Goal: Navigation & Orientation: Find specific page/section

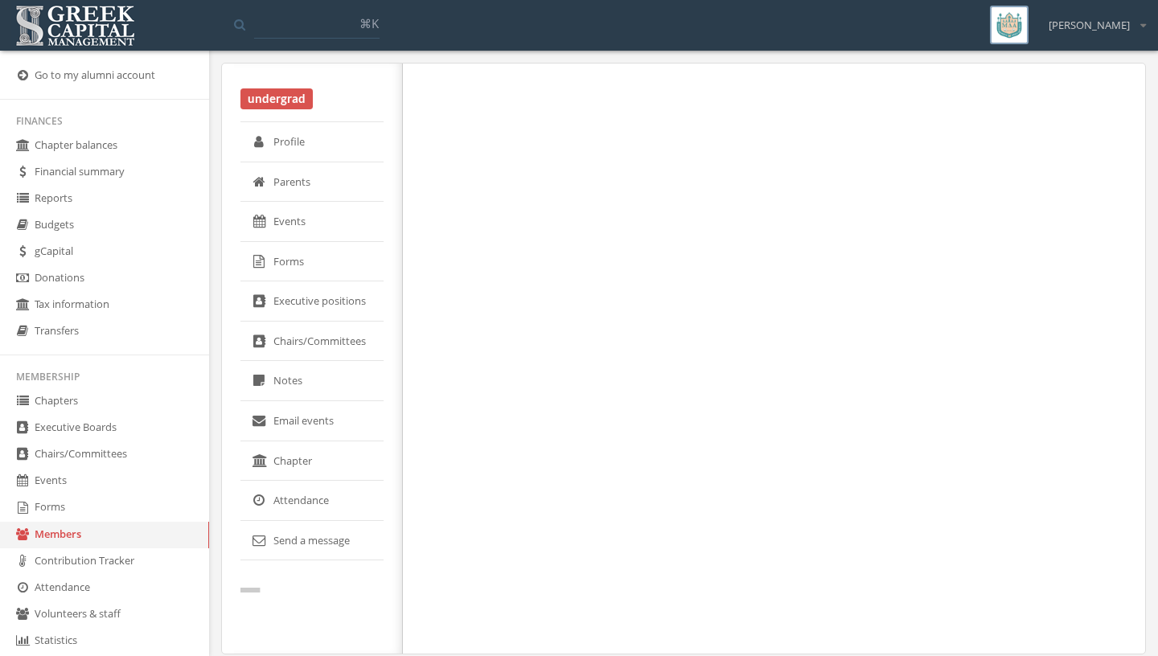
select select "******"
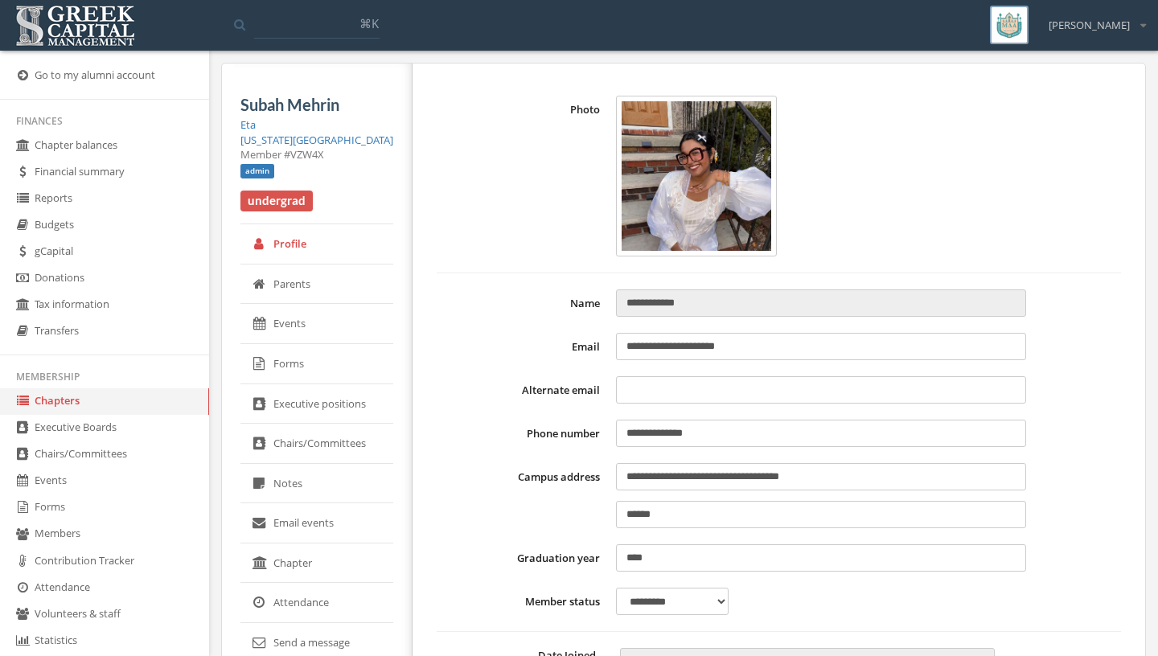
click at [48, 14] on img at bounding box center [75, 26] width 128 height 50
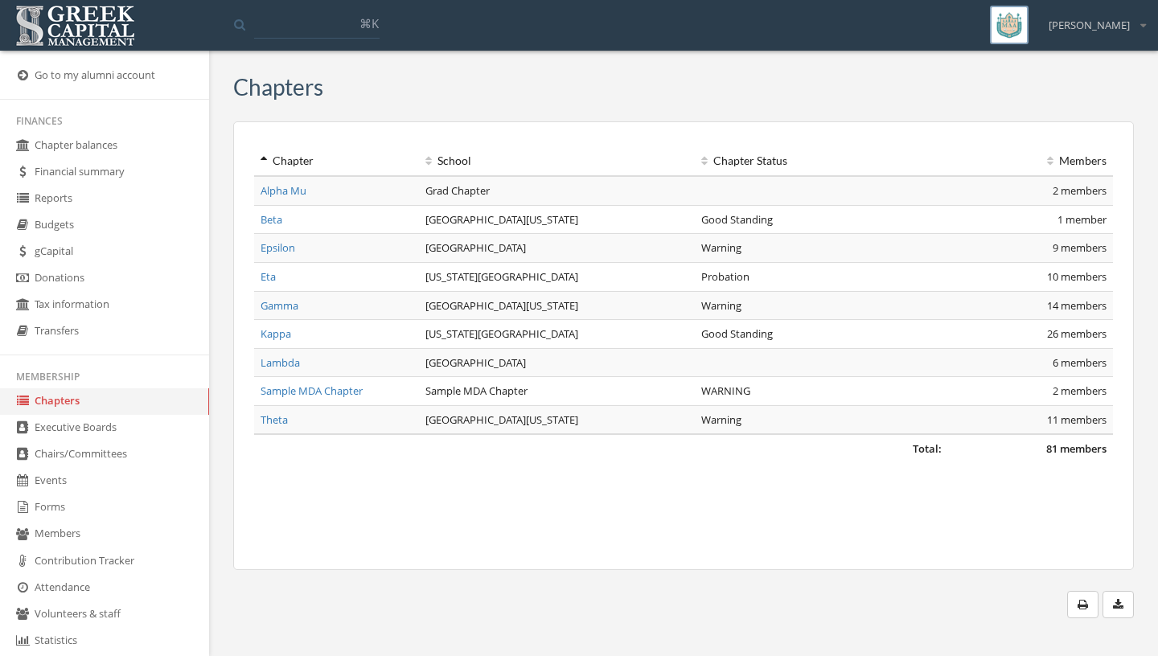
click at [88, 179] on link "Financial summary" at bounding box center [104, 172] width 209 height 27
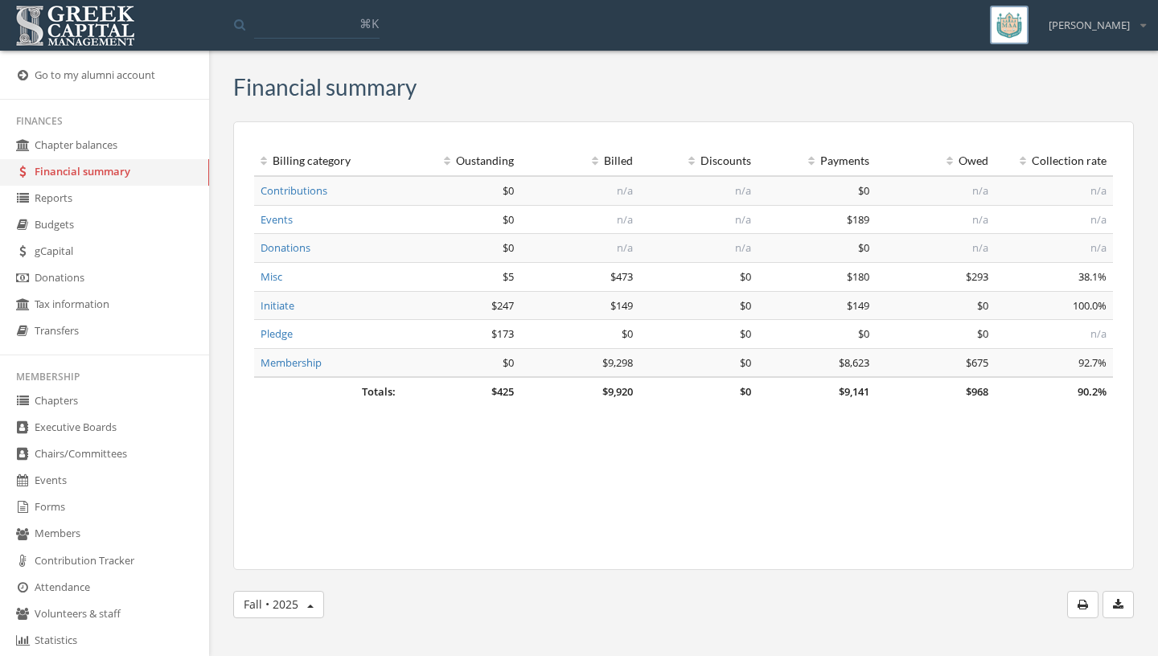
click at [48, 194] on link "Reports" at bounding box center [104, 199] width 209 height 27
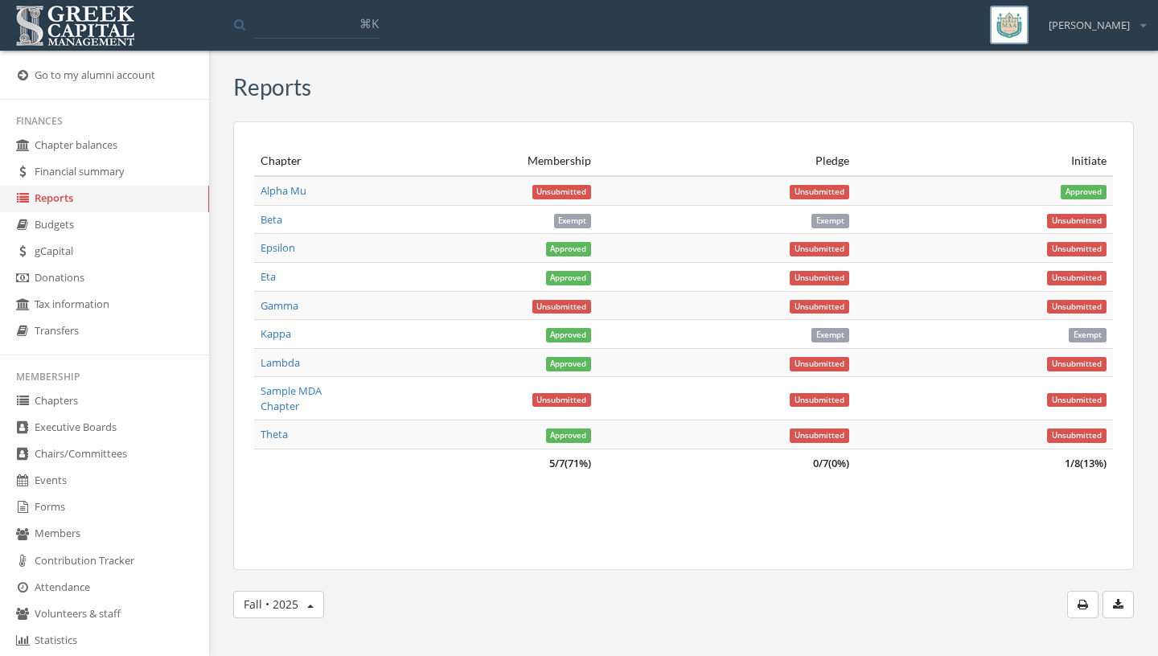
click at [50, 250] on link "gCapital" at bounding box center [104, 252] width 209 height 27
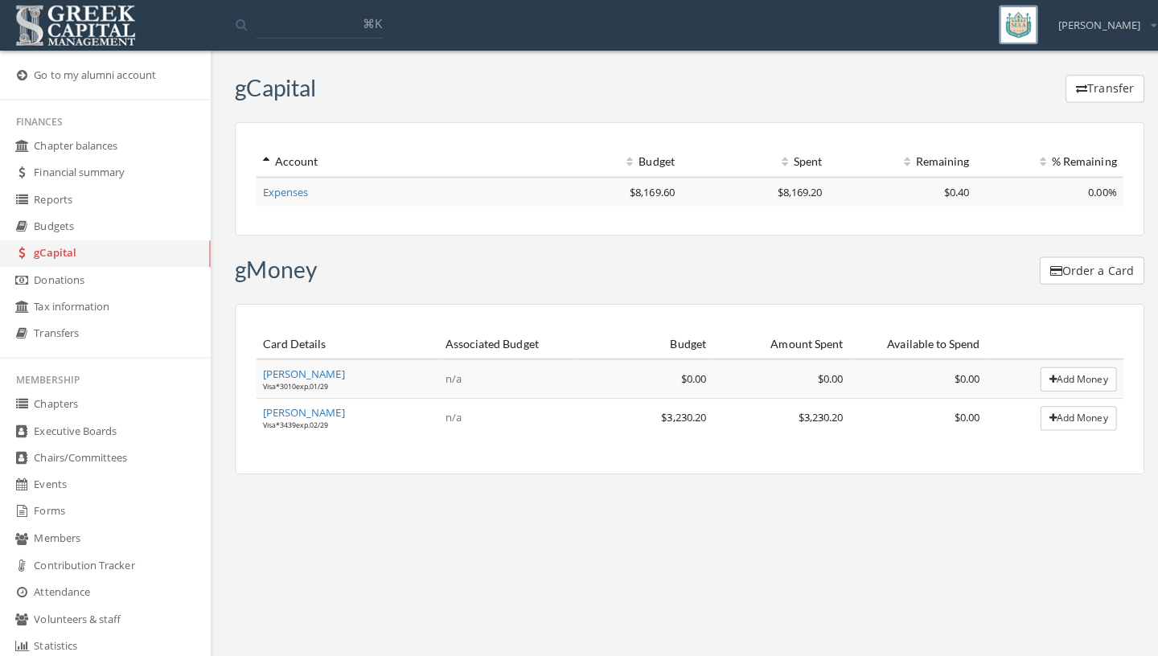
click at [47, 53] on ul "Go to my alumni account" at bounding box center [104, 75] width 209 height 49
click at [48, 49] on img at bounding box center [75, 26] width 128 height 50
